Goal: Check status: Check status

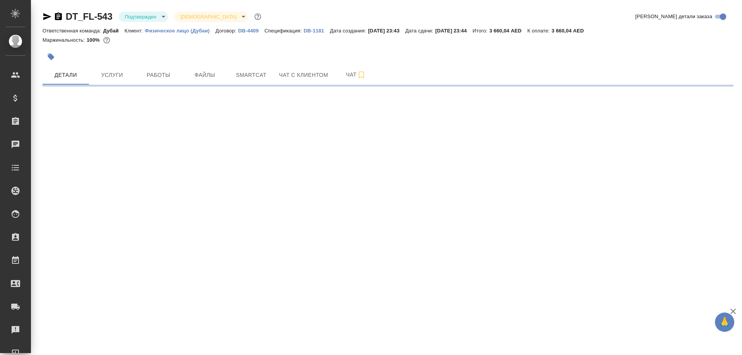
select select "RU"
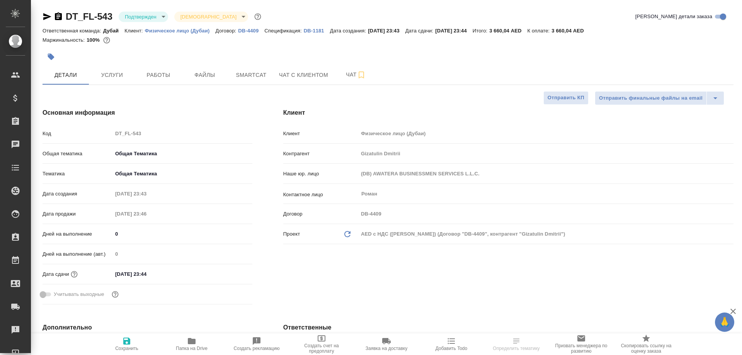
type textarea "x"
type input "Solokha Petro"
click at [310, 29] on p "DB-1181" at bounding box center [317, 31] width 26 height 6
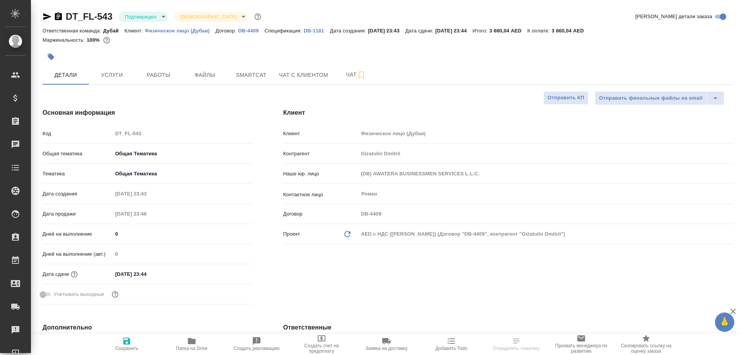
select select "RU"
type textarea "x"
click at [570, 306] on div "Клиент Клиент Физическое лицо (Дубаи) Контрагент Gizatulin Dmitrii Наше юр. лиц…" at bounding box center [508, 208] width 481 height 230
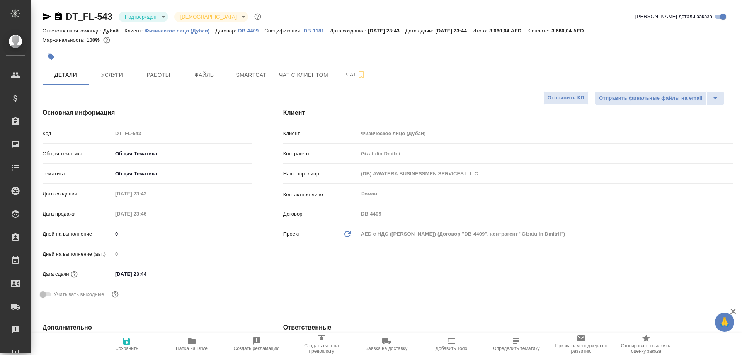
type textarea "x"
